Goal: Information Seeking & Learning: Learn about a topic

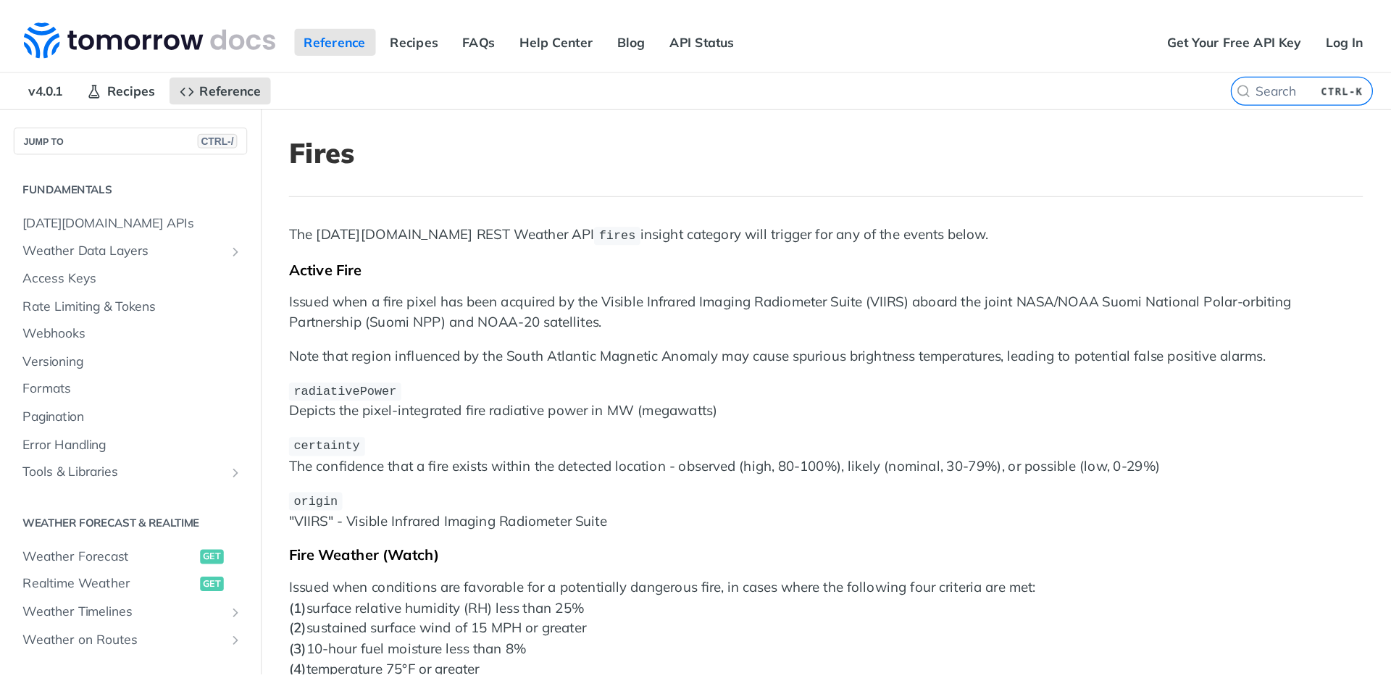
scroll to position [678, 0]
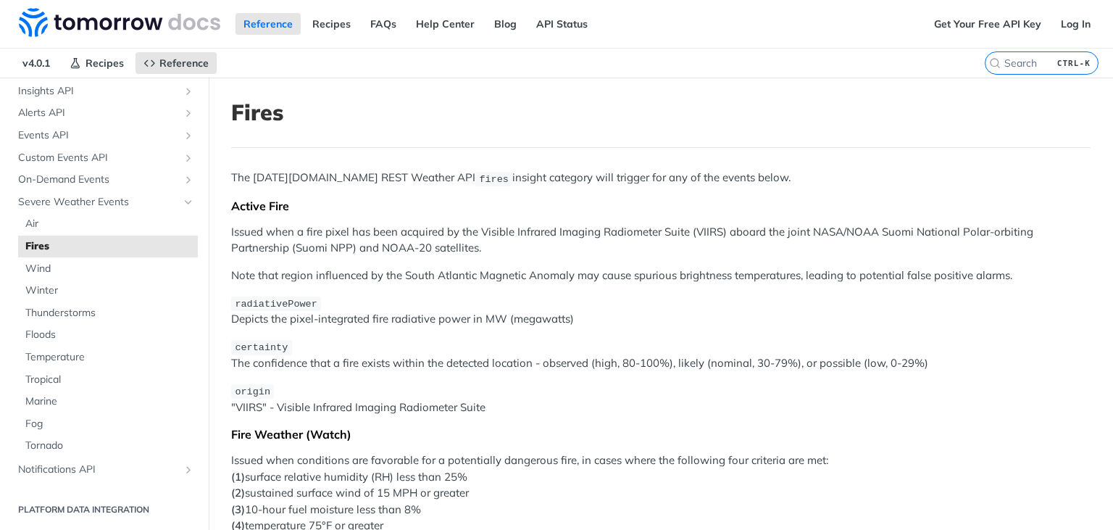
click at [1004, 187] on div "The [DATE][DOMAIN_NAME] REST Weather API fires insight category will trigger fo…" at bounding box center [660, 484] width 859 height 628
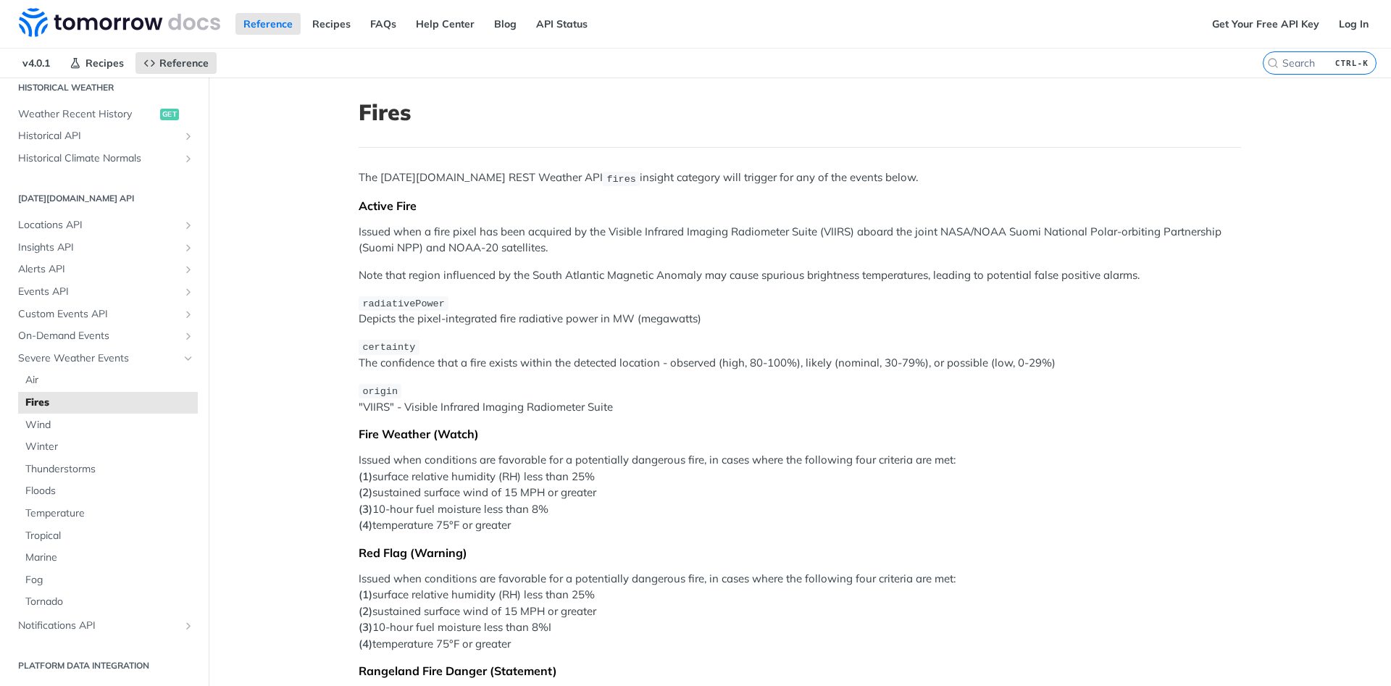
scroll to position [174, 0]
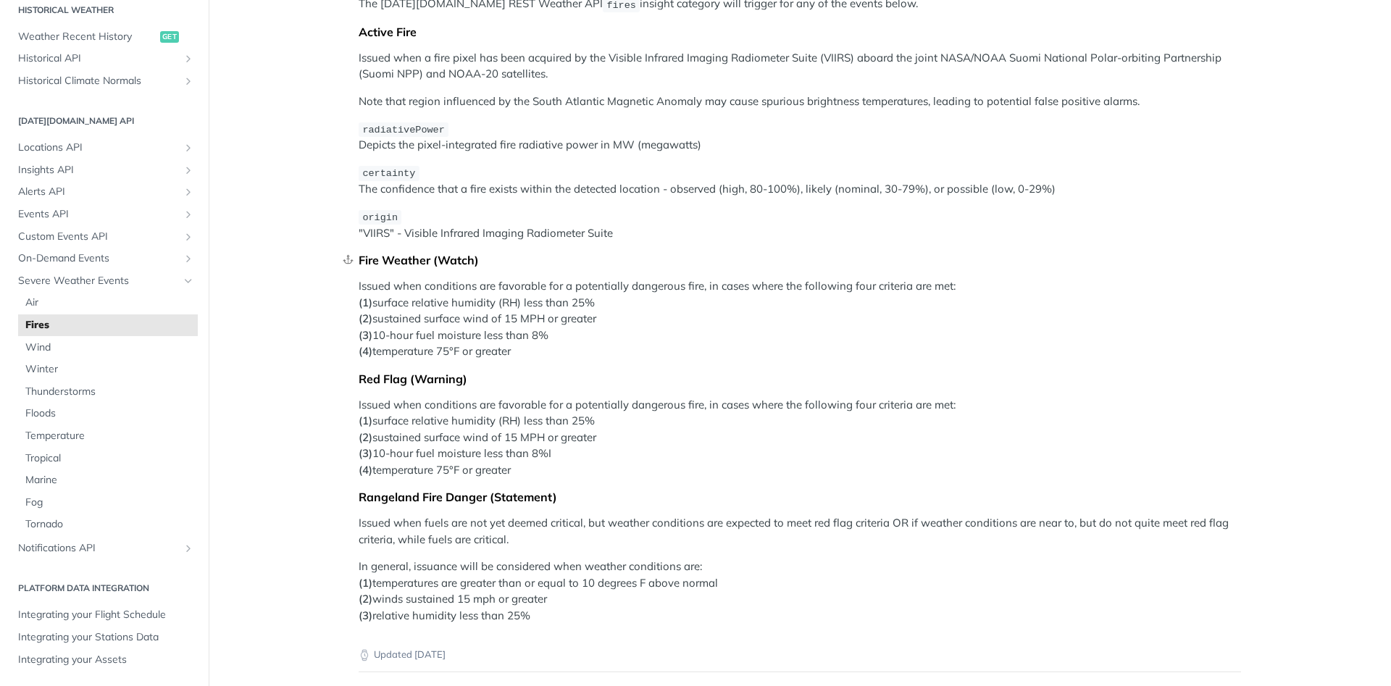
click at [381, 263] on div "Fire Weather (Watch)" at bounding box center [800, 260] width 883 height 14
click at [402, 270] on div "The [DATE][DOMAIN_NAME] REST Weather API fires insight category will trigger fo…" at bounding box center [800, 310] width 883 height 628
click at [407, 256] on div "Fire Weather (Watch)" at bounding box center [800, 260] width 883 height 14
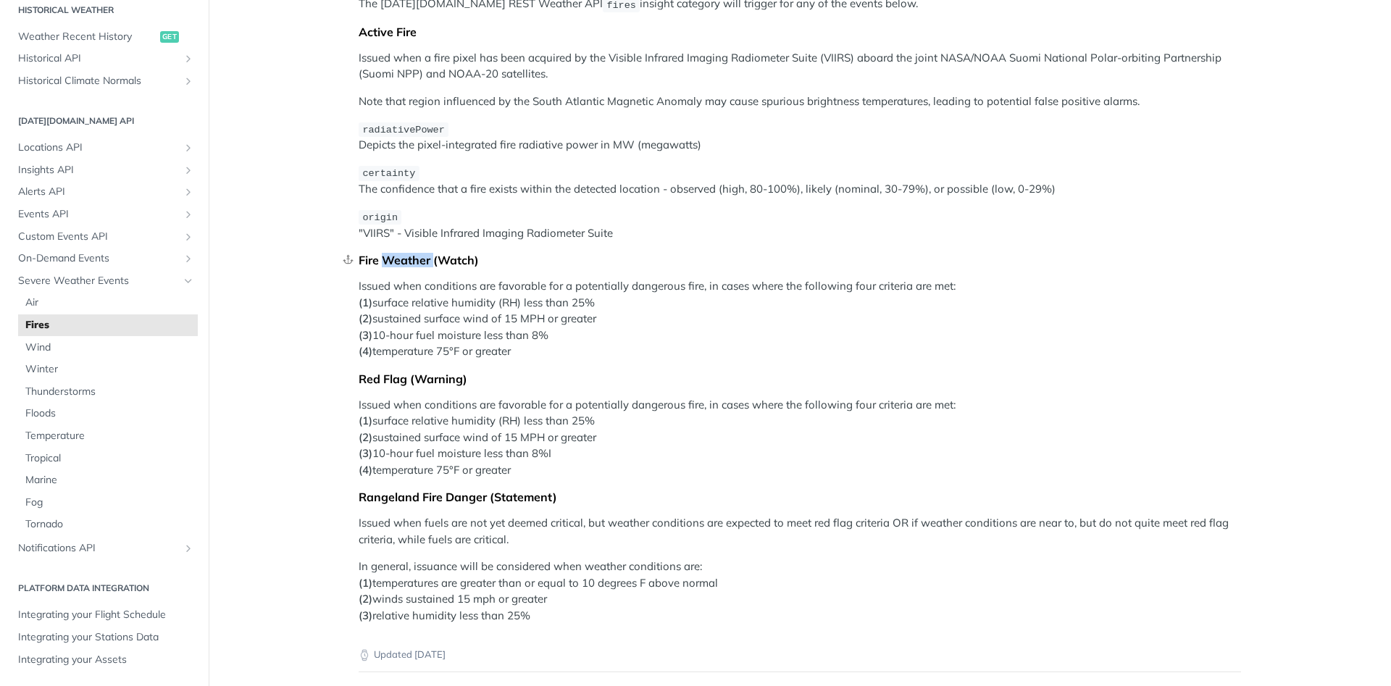
click at [407, 256] on div "Fire Weather (Watch)" at bounding box center [800, 260] width 883 height 14
drag, startPoint x: 372, startPoint y: 301, endPoint x: 528, endPoint y: 300, distance: 155.1
click at [528, 300] on p "Issued when conditions are favorable for a potentially dangerous fire, in cases…" at bounding box center [800, 319] width 883 height 82
click at [549, 302] on p "Issued when conditions are favorable for a potentially dangerous fire, in cases…" at bounding box center [800, 319] width 883 height 82
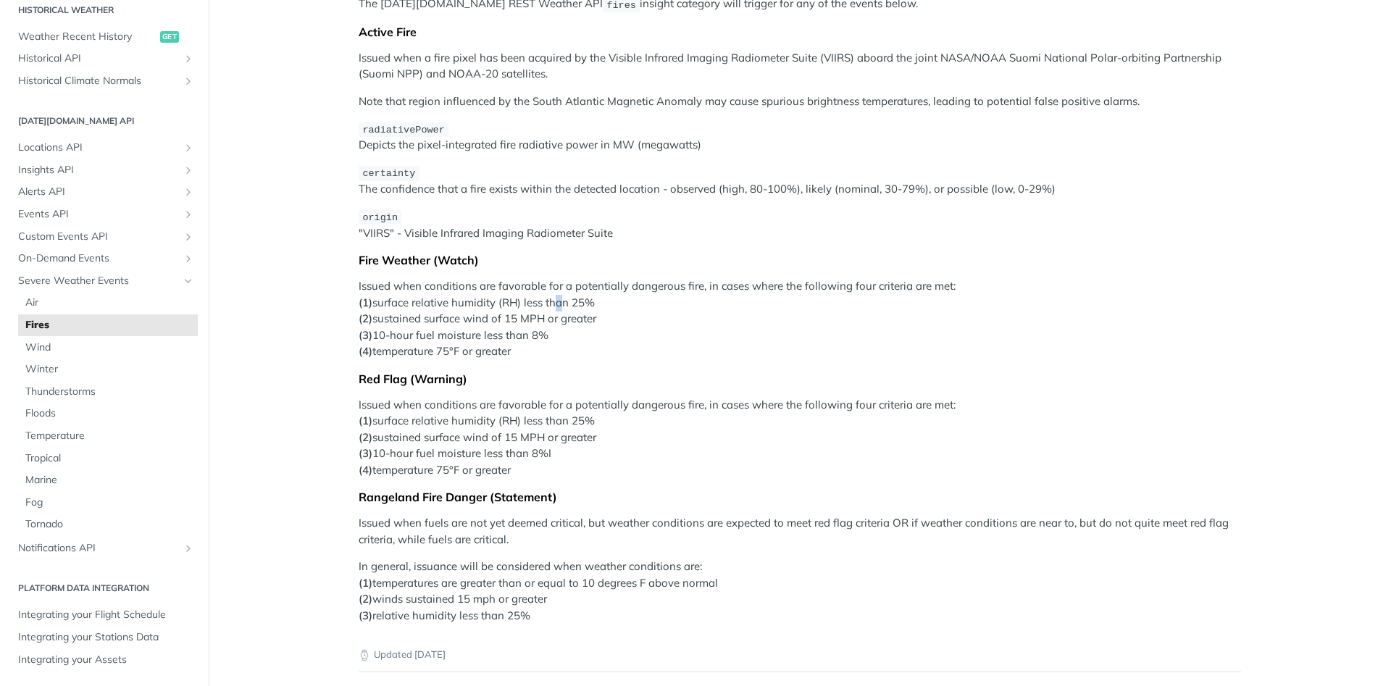
click at [557, 304] on p "Issued when conditions are favorable for a potentially dangerous fire, in cases…" at bounding box center [800, 319] width 883 height 82
drag, startPoint x: 509, startPoint y: 313, endPoint x: 546, endPoint y: 314, distance: 37.7
click at [546, 314] on p "Issued when conditions are favorable for a potentially dangerous fire, in cases…" at bounding box center [800, 319] width 883 height 82
click at [421, 330] on p "Issued when conditions are favorable for a potentially dangerous fire, in cases…" at bounding box center [800, 319] width 883 height 82
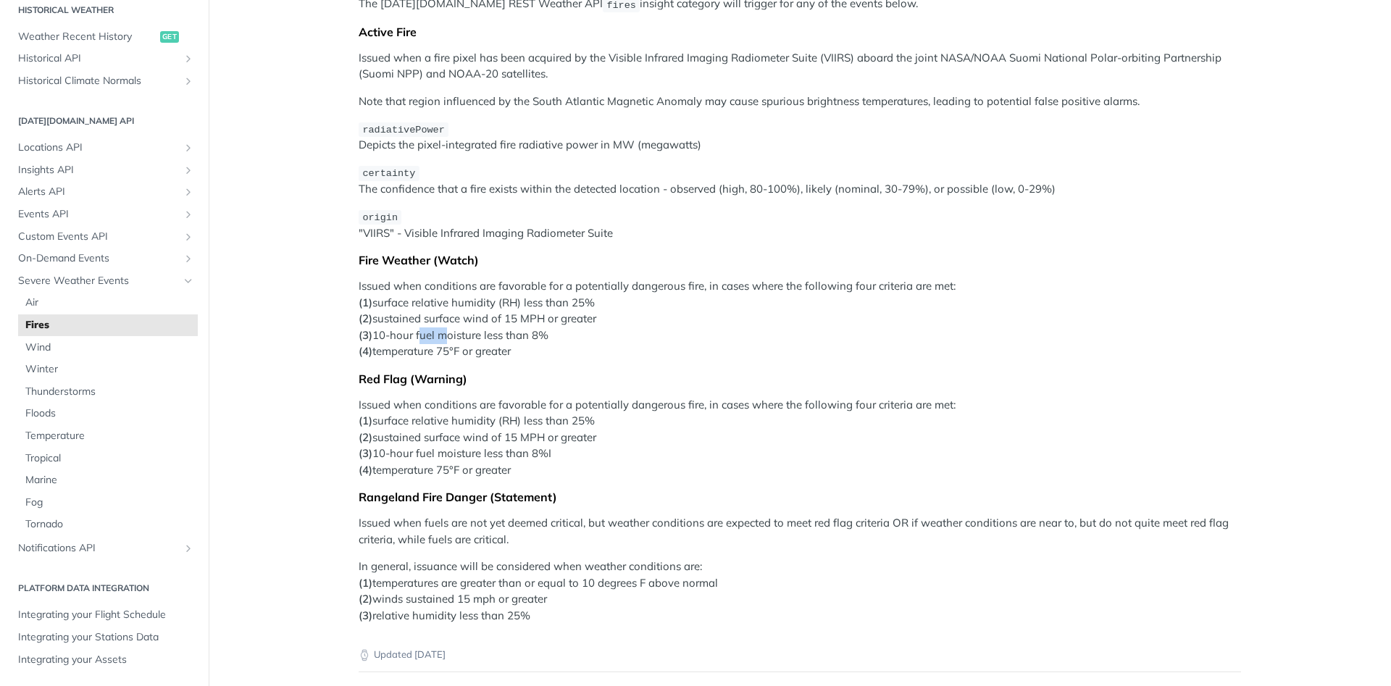
click at [432, 333] on p "Issued when conditions are favorable for a potentially dangerous fire, in cases…" at bounding box center [800, 319] width 883 height 82
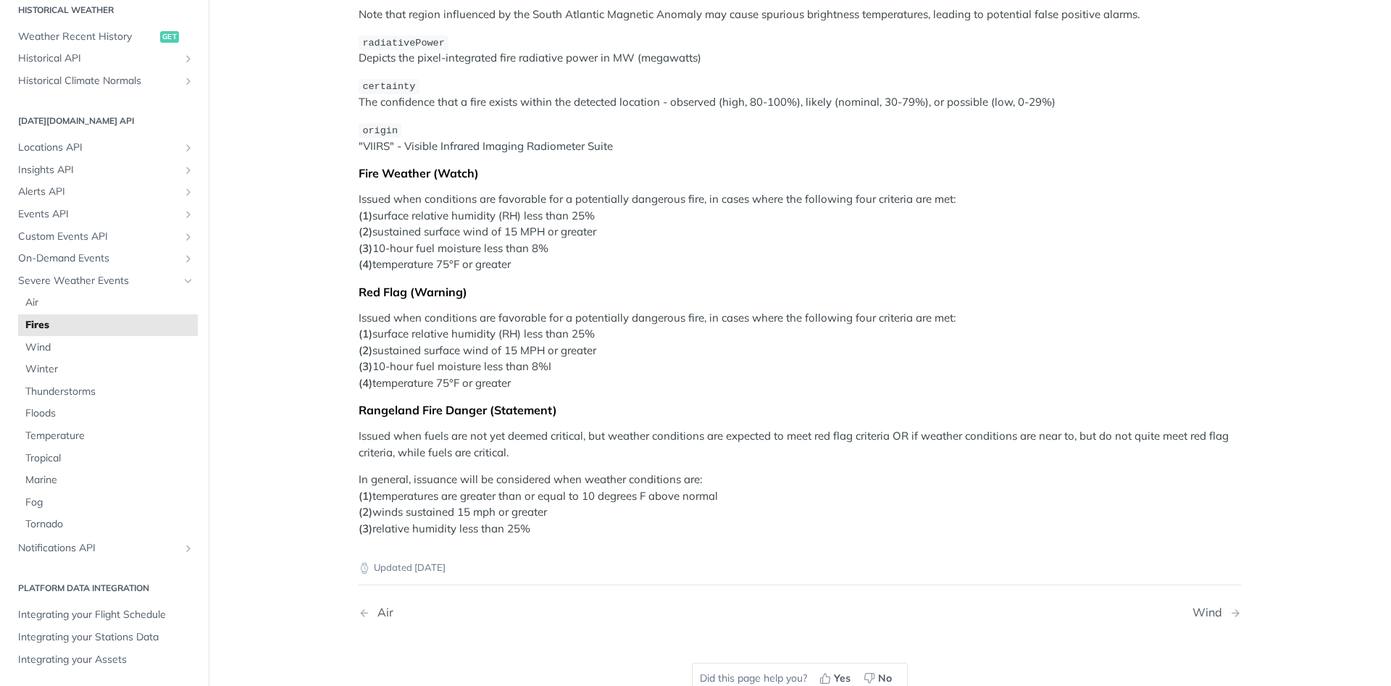
scroll to position [0, 0]
